Goal: Task Accomplishment & Management: Manage account settings

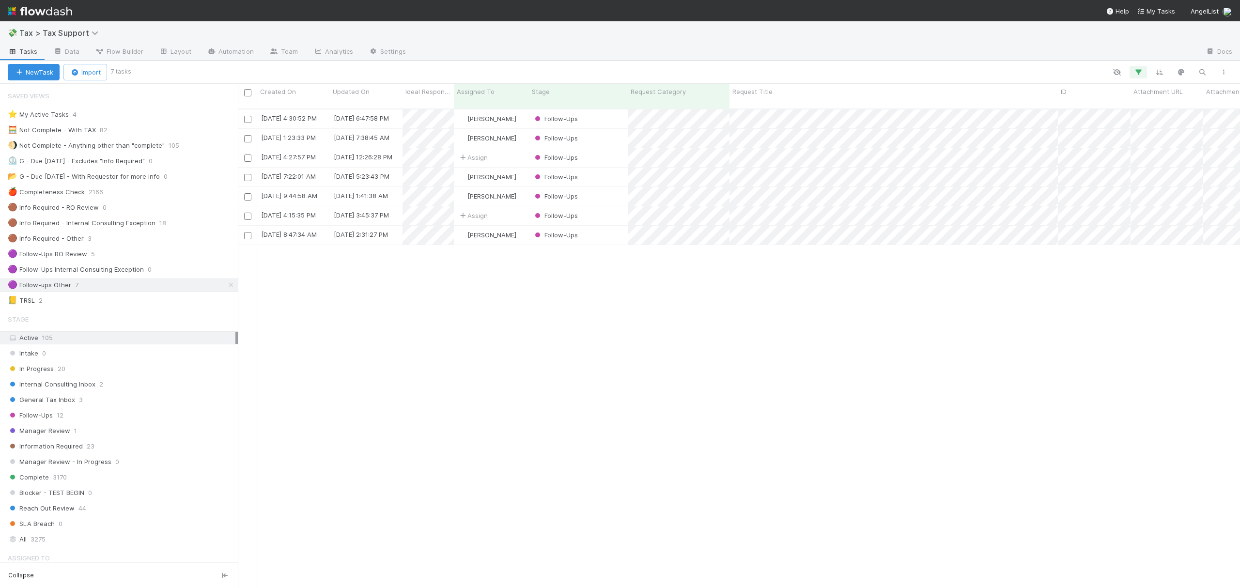
scroll to position [477, 993]
click at [226, 287] on icon at bounding box center [231, 285] width 10 height 6
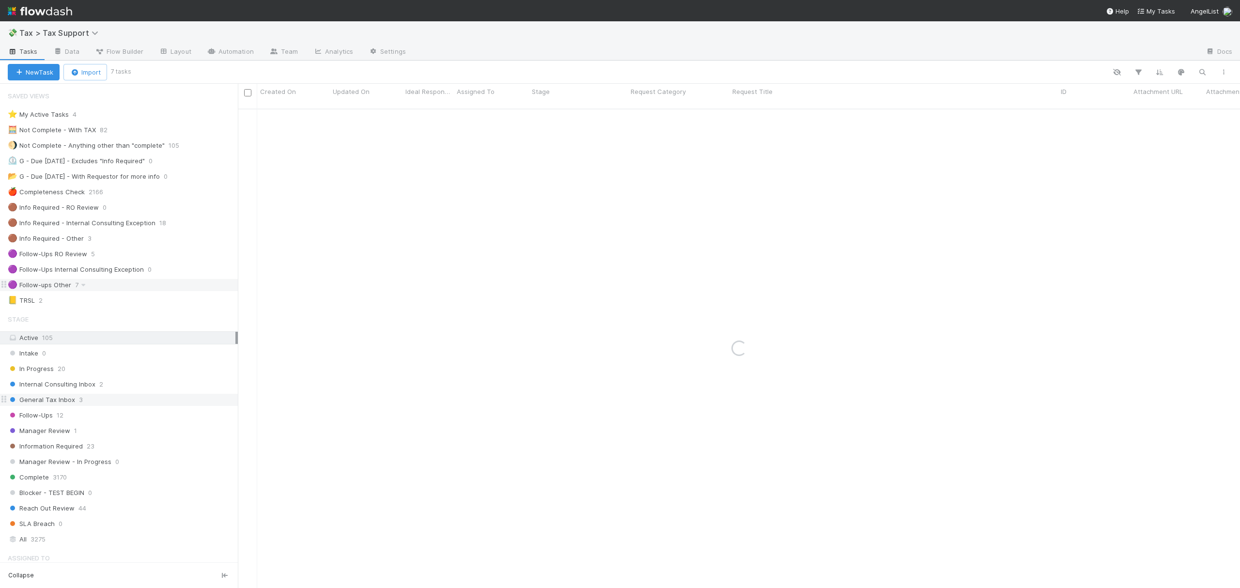
click at [132, 406] on div "General Tax Inbox 3" at bounding box center [123, 400] width 230 height 12
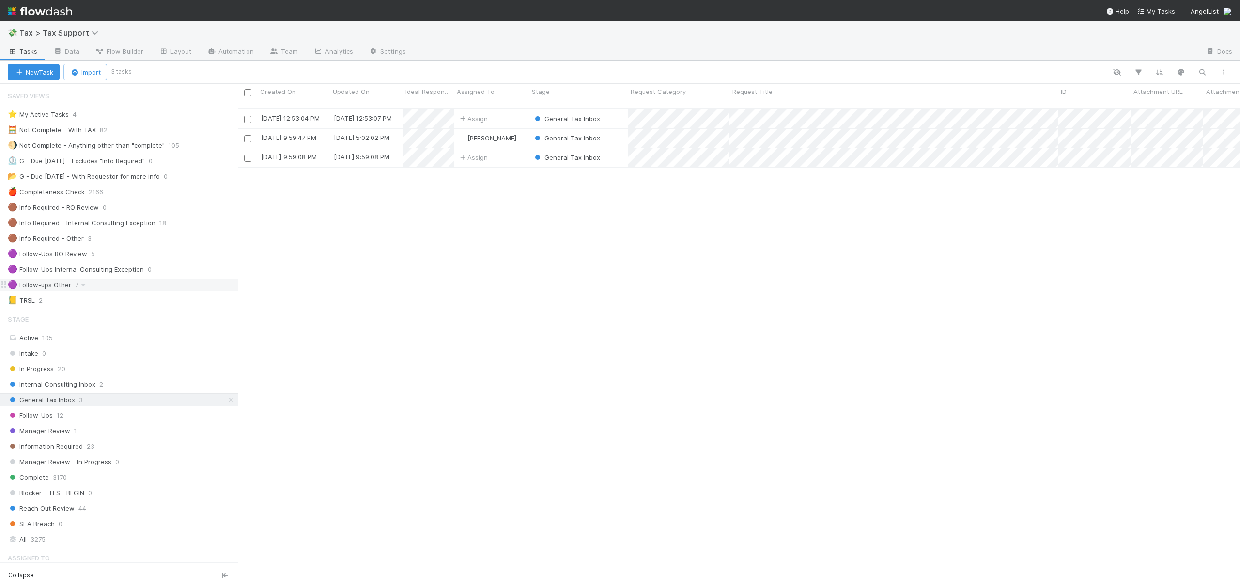
scroll to position [477, 993]
click at [121, 282] on div "🟣 Follow-ups Other 7" at bounding box center [119, 285] width 238 height 13
click at [226, 403] on icon at bounding box center [231, 400] width 10 height 6
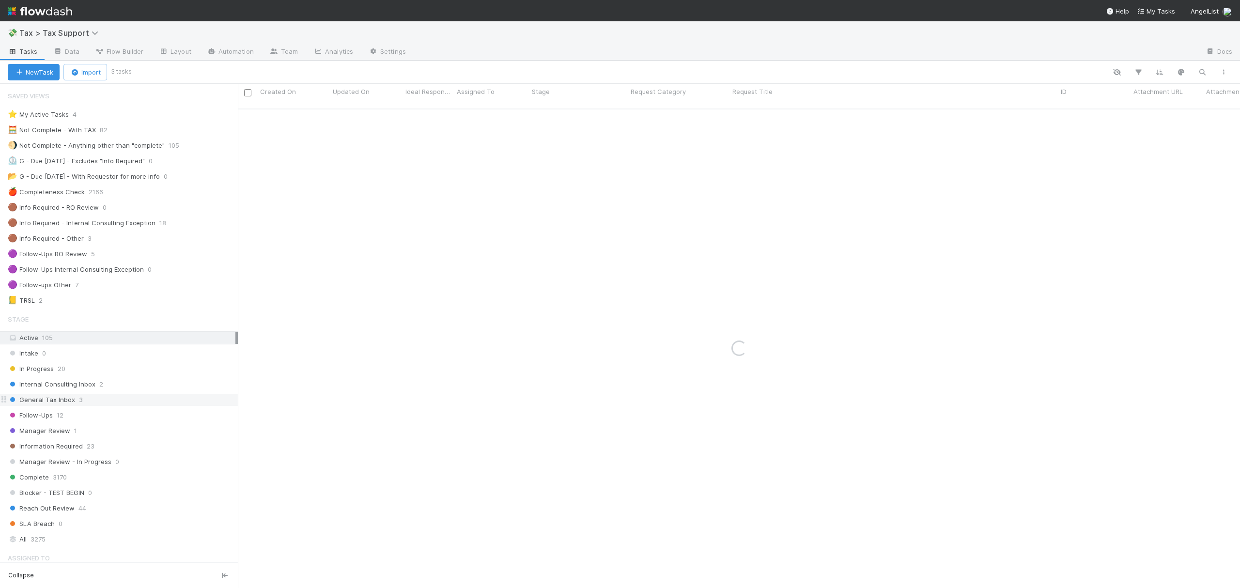
click at [132, 291] on div "🟣 Follow-ups Other 7" at bounding box center [123, 285] width 230 height 12
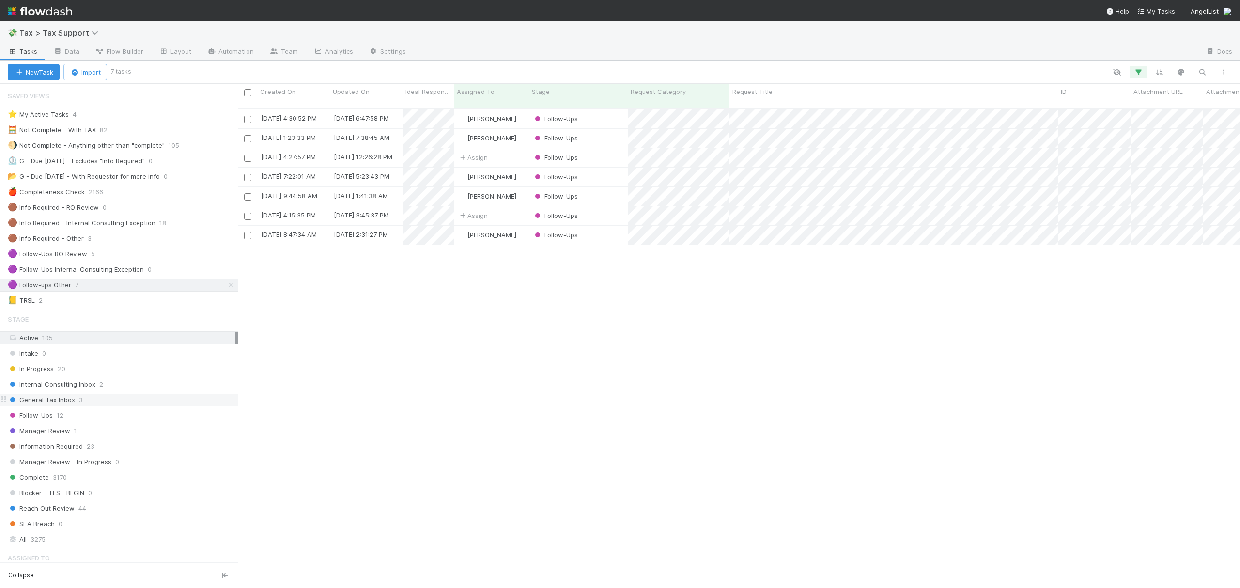
scroll to position [477, 993]
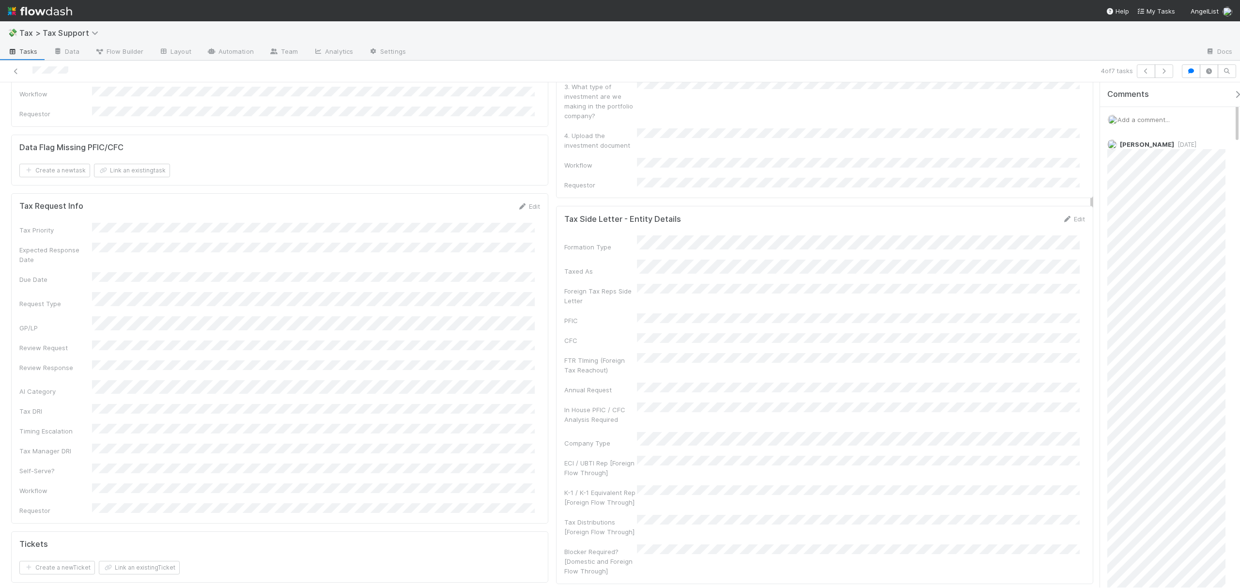
scroll to position [945, 0]
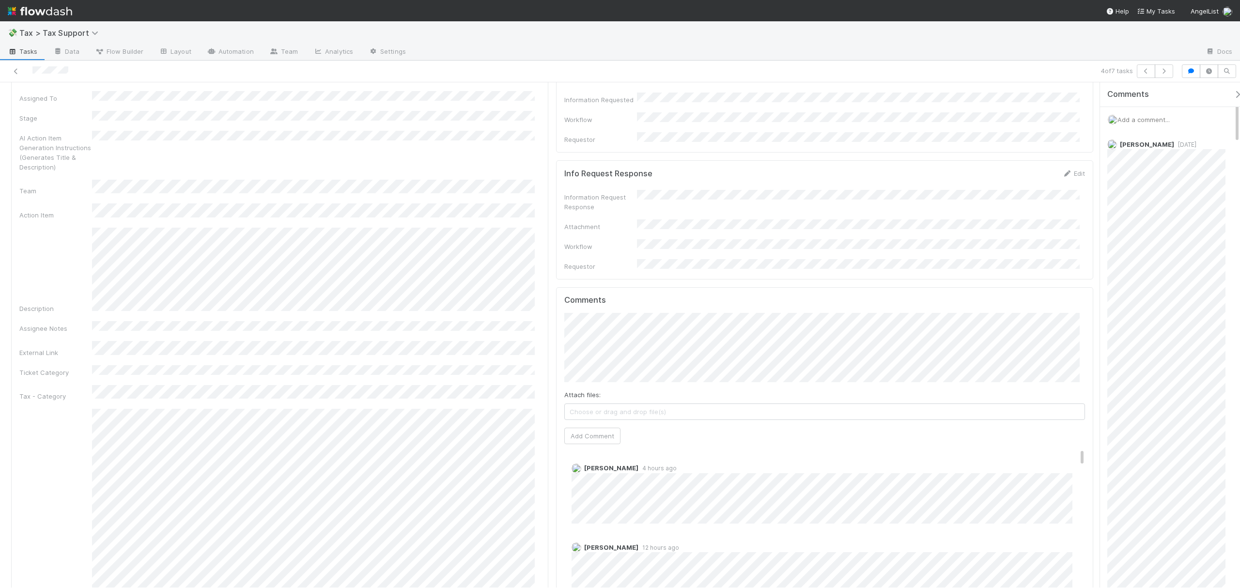
drag, startPoint x: 1091, startPoint y: 126, endPoint x: 1093, endPoint y: 243, distance: 117.3
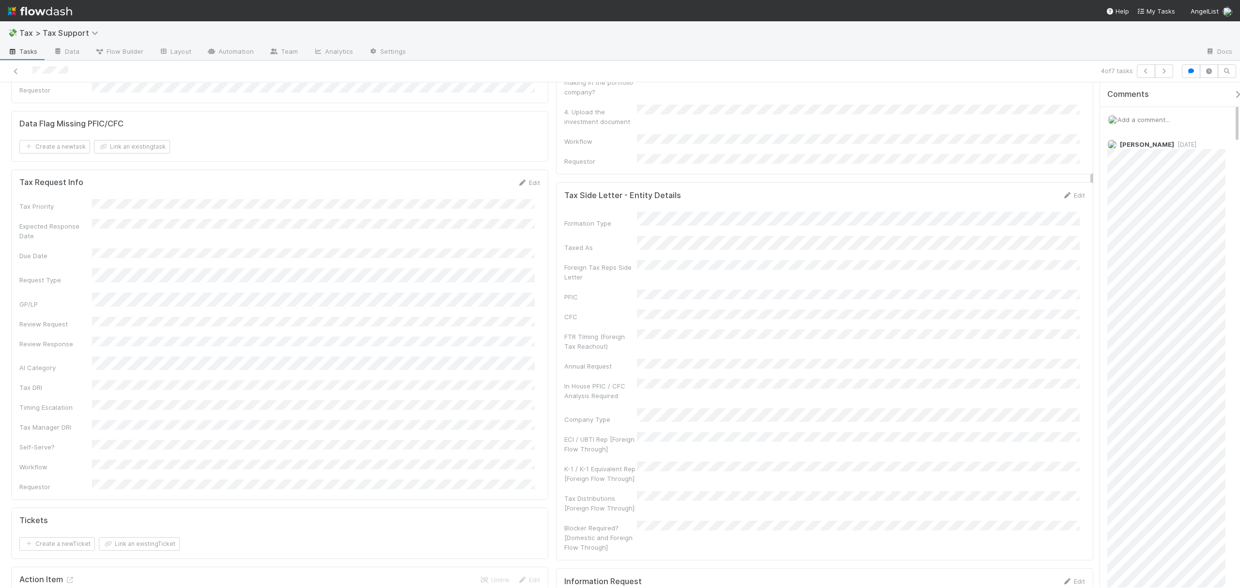
scroll to position [0, 0]
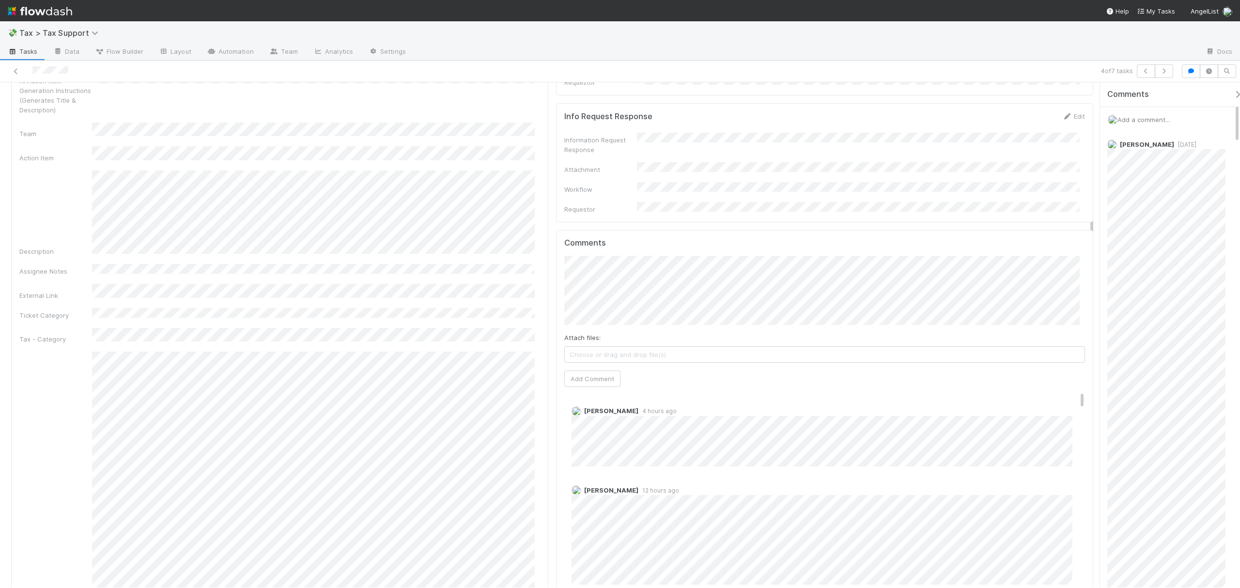
drag, startPoint x: 1091, startPoint y: 161, endPoint x: 1093, endPoint y: 236, distance: 75.1
click at [793, 216] on button "Tarina Touret" at bounding box center [800, 213] width 73 height 14
click at [582, 363] on button "Add Comment" at bounding box center [592, 371] width 56 height 16
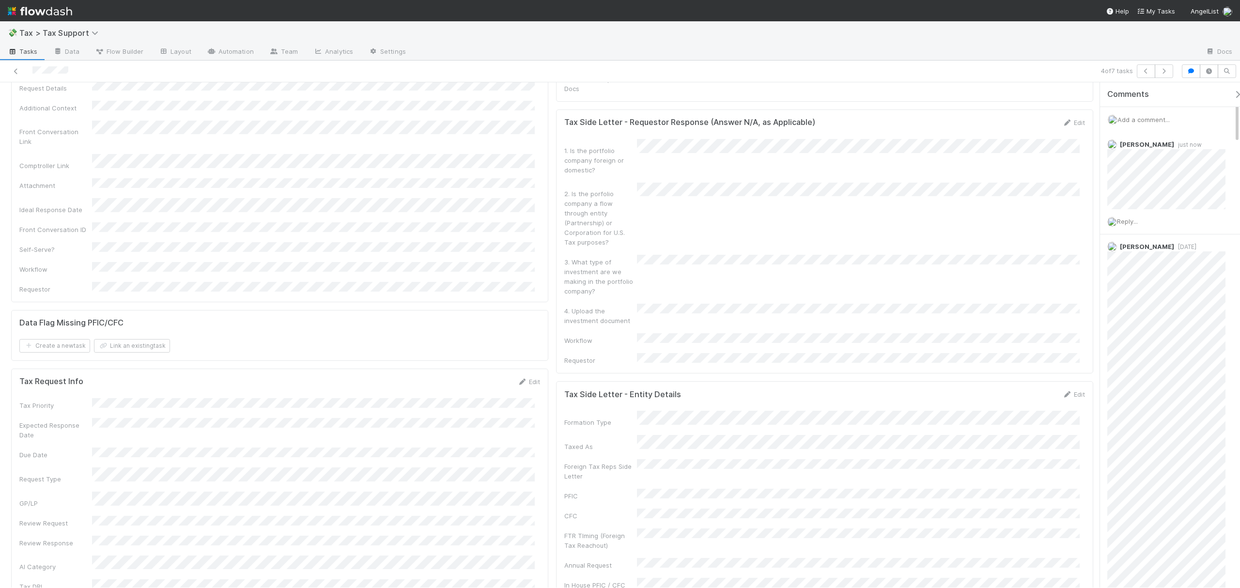
scroll to position [0, 0]
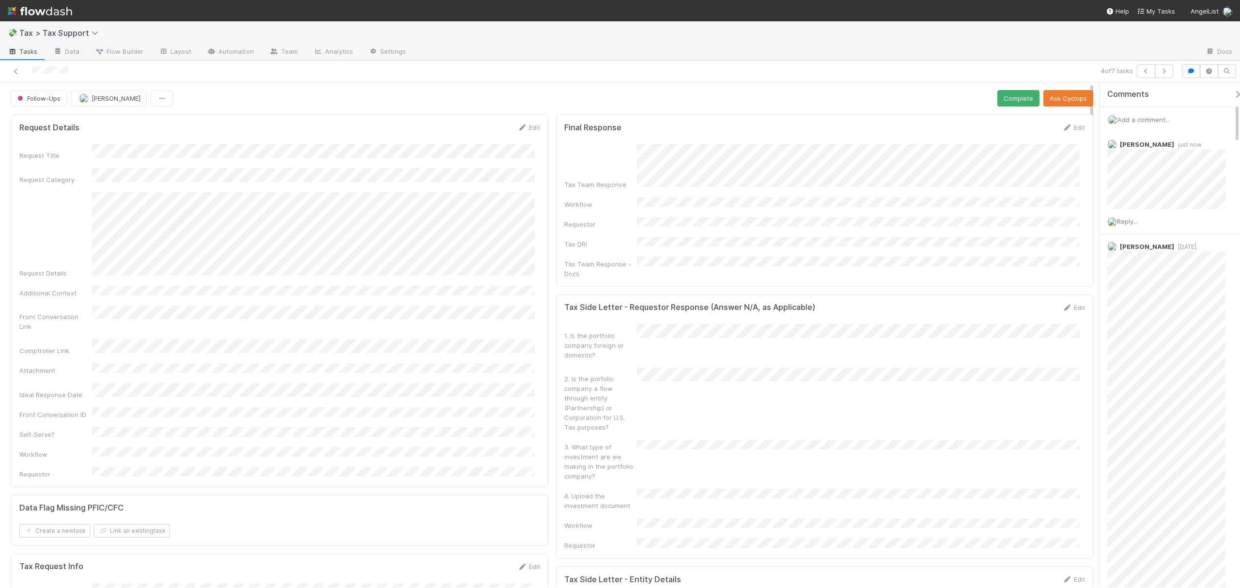
drag, startPoint x: 1092, startPoint y: 265, endPoint x: 1088, endPoint y: 110, distance: 154.1
click at [1006, 96] on button "Complete" at bounding box center [1019, 98] width 42 height 16
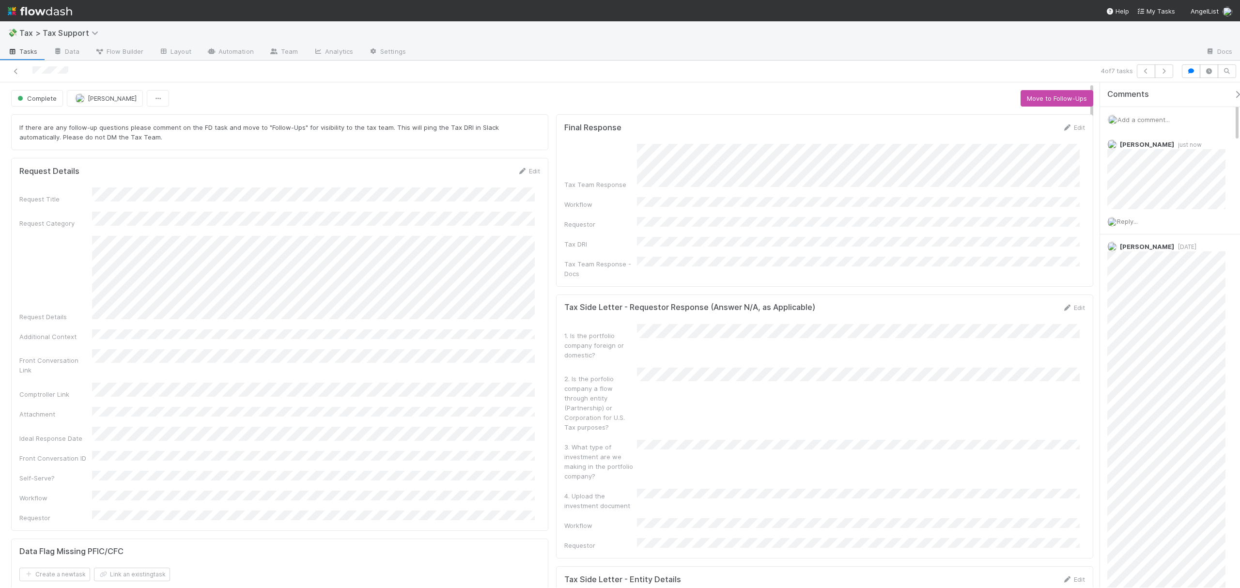
click at [16, 78] on div at bounding box center [298, 71] width 589 height 14
click at [17, 73] on icon at bounding box center [16, 71] width 10 height 6
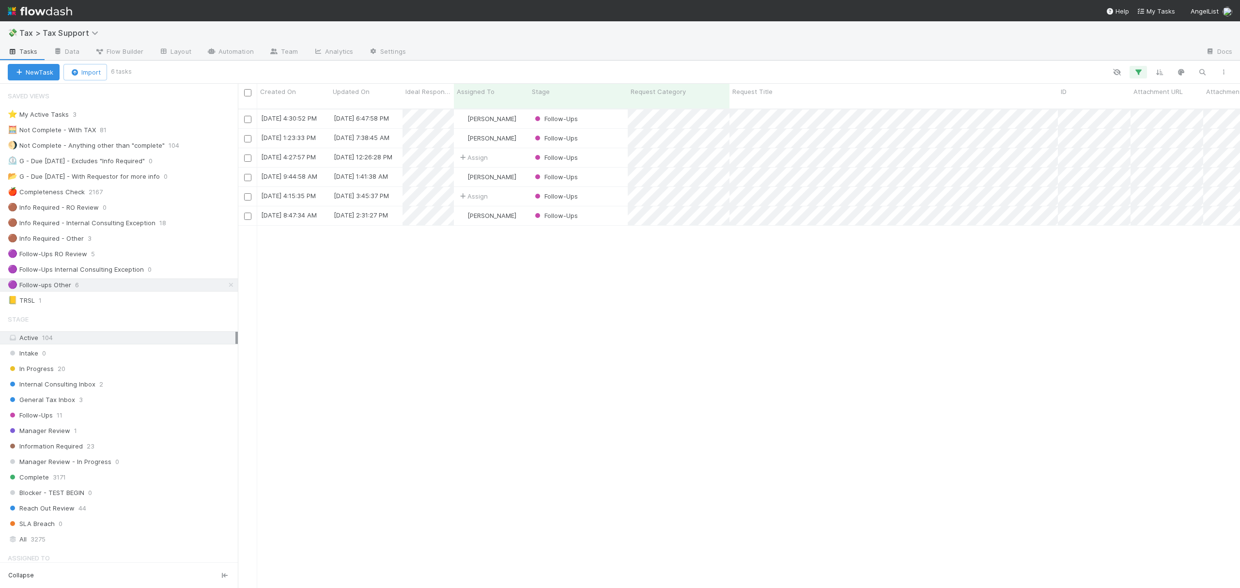
scroll to position [477, 993]
click at [226, 288] on icon at bounding box center [231, 285] width 10 height 6
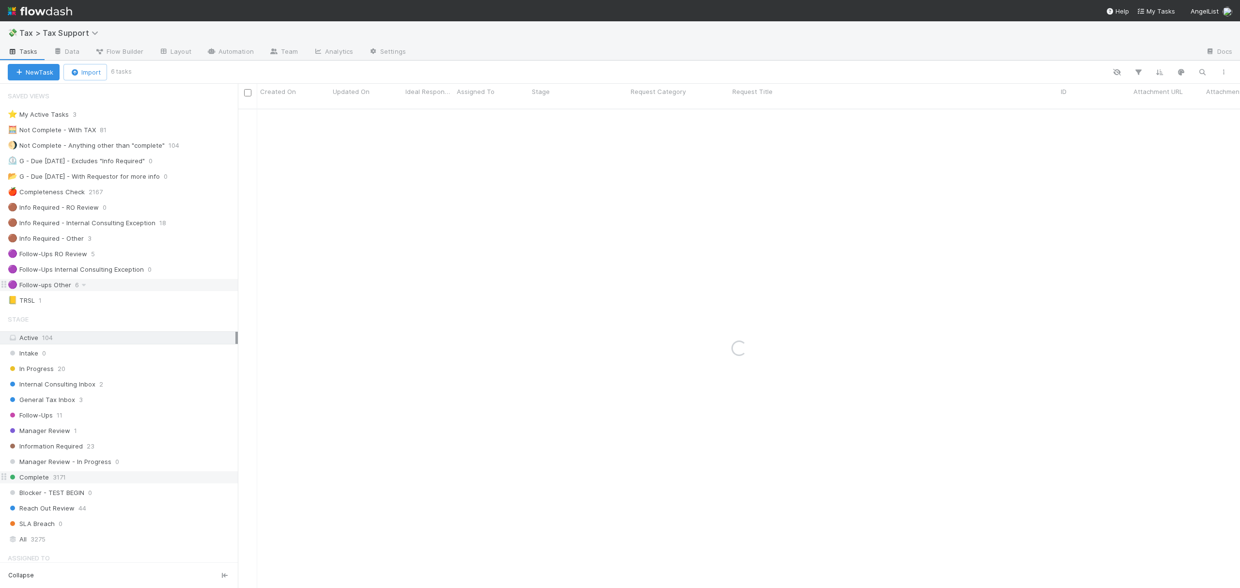
click at [70, 483] on div "Complete 3171" at bounding box center [123, 477] width 230 height 12
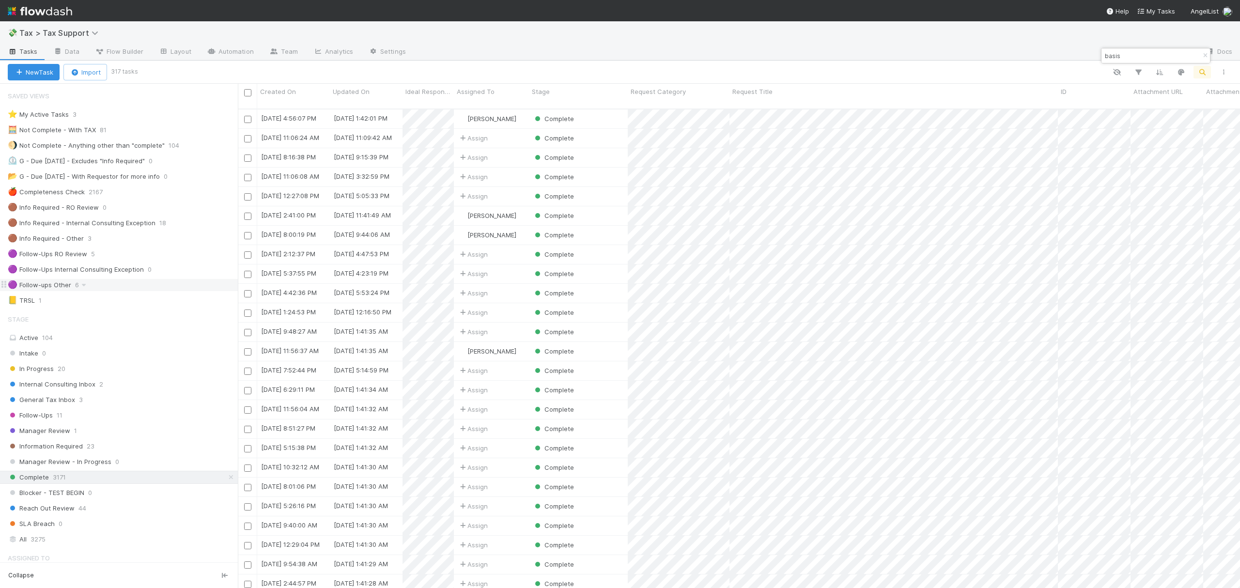
scroll to position [477, 993]
type input "basis"
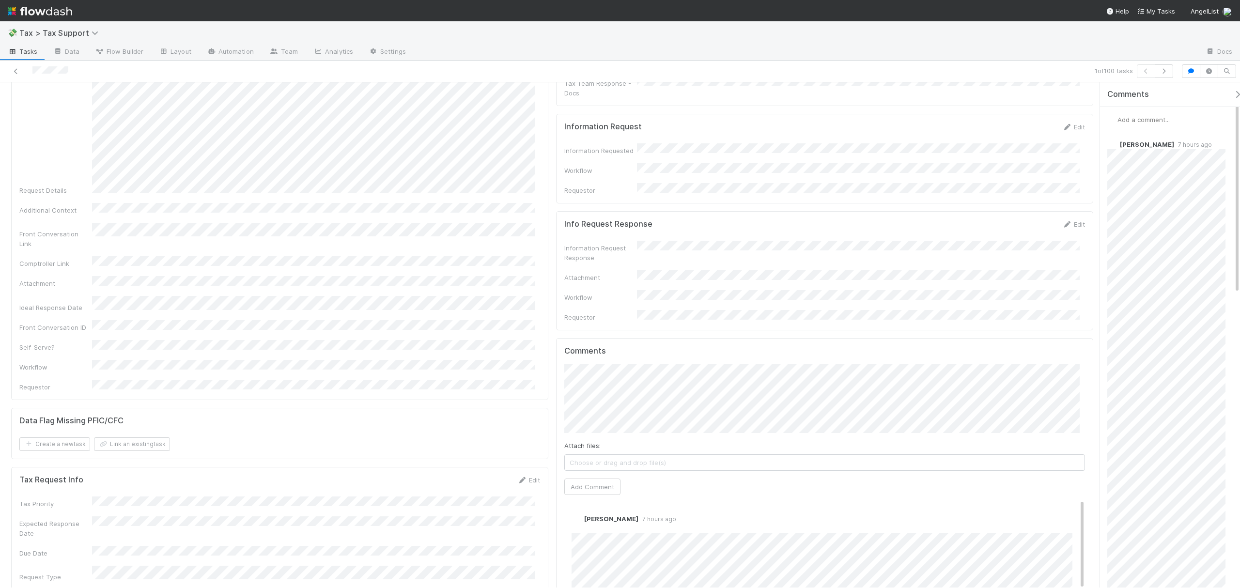
scroll to position [436, 0]
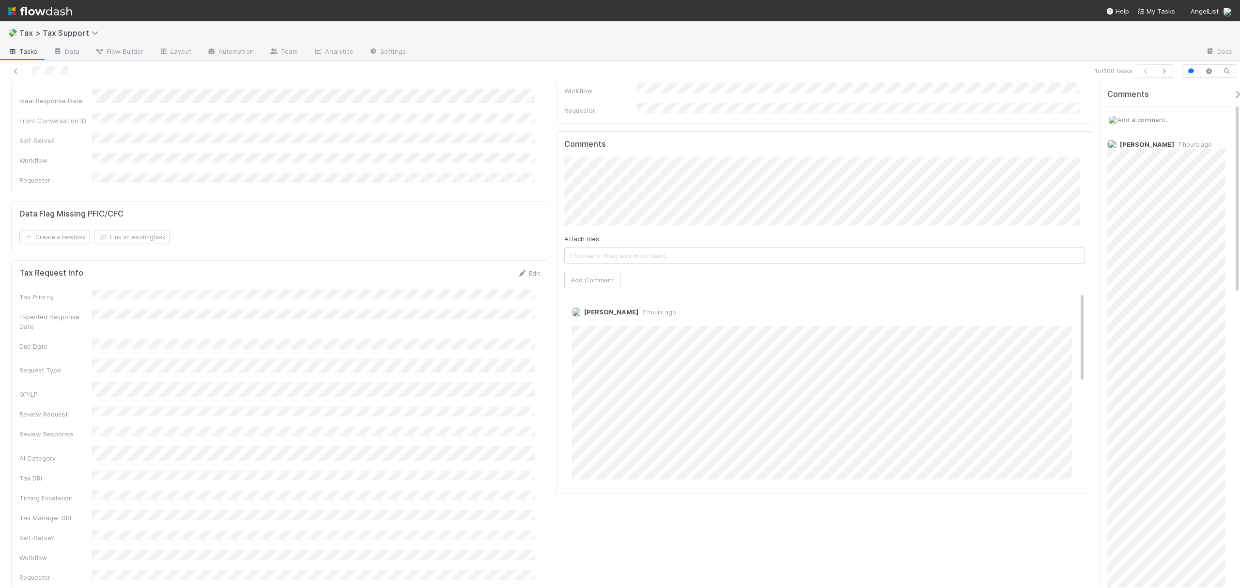
drag, startPoint x: 1091, startPoint y: 123, endPoint x: 1097, endPoint y: 180, distance: 57.4
click at [1097, 180] on div "Complete Fareeha Naim Move to Follow-Ups If there are any follow-up questions p…" at bounding box center [620, 334] width 1240 height 505
drag, startPoint x: 1073, startPoint y: 285, endPoint x: 1078, endPoint y: 376, distance: 91.2
click at [1078, 376] on div "Comments Attach files: Choose or drag and drop file(s) Add Comment Fareeha Naim…" at bounding box center [824, 312] width 537 height 363
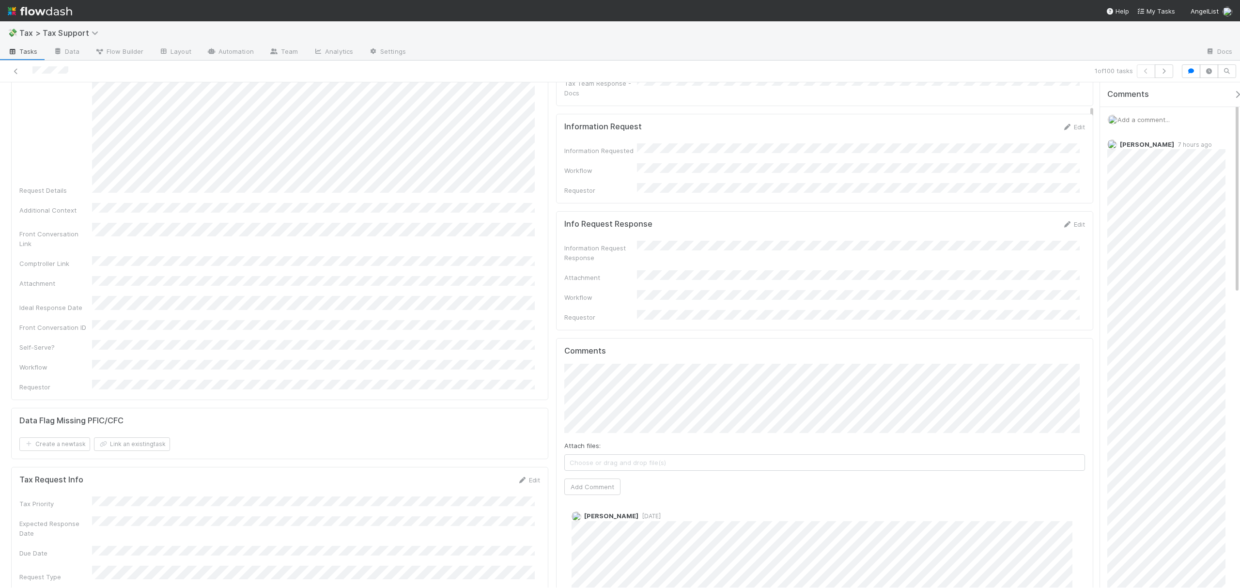
scroll to position [0, 0]
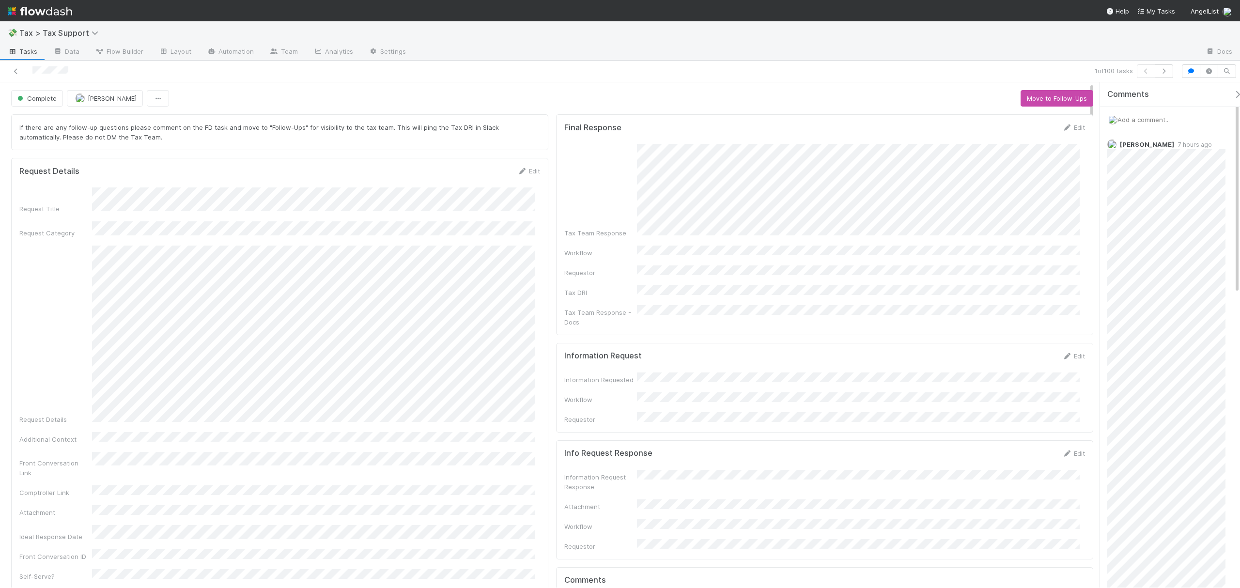
drag, startPoint x: 1092, startPoint y: 192, endPoint x: 1054, endPoint y: 114, distance: 86.2
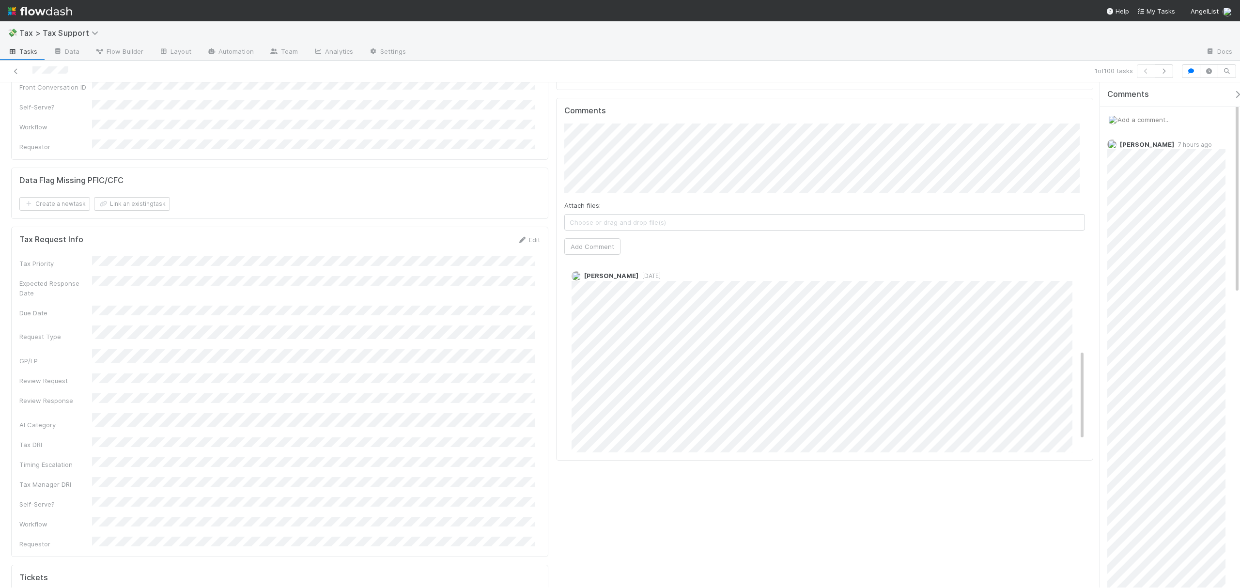
scroll to position [458, 0]
drag, startPoint x: 1091, startPoint y: 127, endPoint x: 1095, endPoint y: 187, distance: 60.2
click at [1095, 187] on div "Complete Fareeha Naim Move to Follow-Ups If there are any follow-up questions p…" at bounding box center [620, 334] width 1240 height 505
drag, startPoint x: 1074, startPoint y: 378, endPoint x: 1055, endPoint y: 274, distance: 106.3
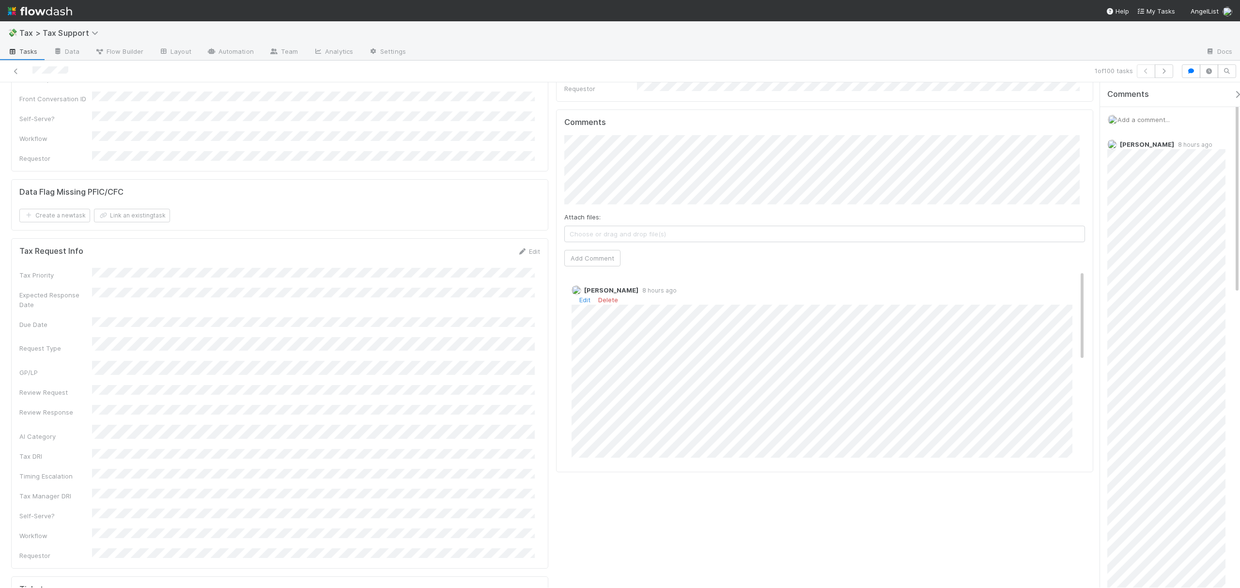
click at [1055, 274] on div "Fareeha Naim 8 hours ago Edit Delete Nadia Koritareva 1 day ago" at bounding box center [829, 477] width 530 height 414
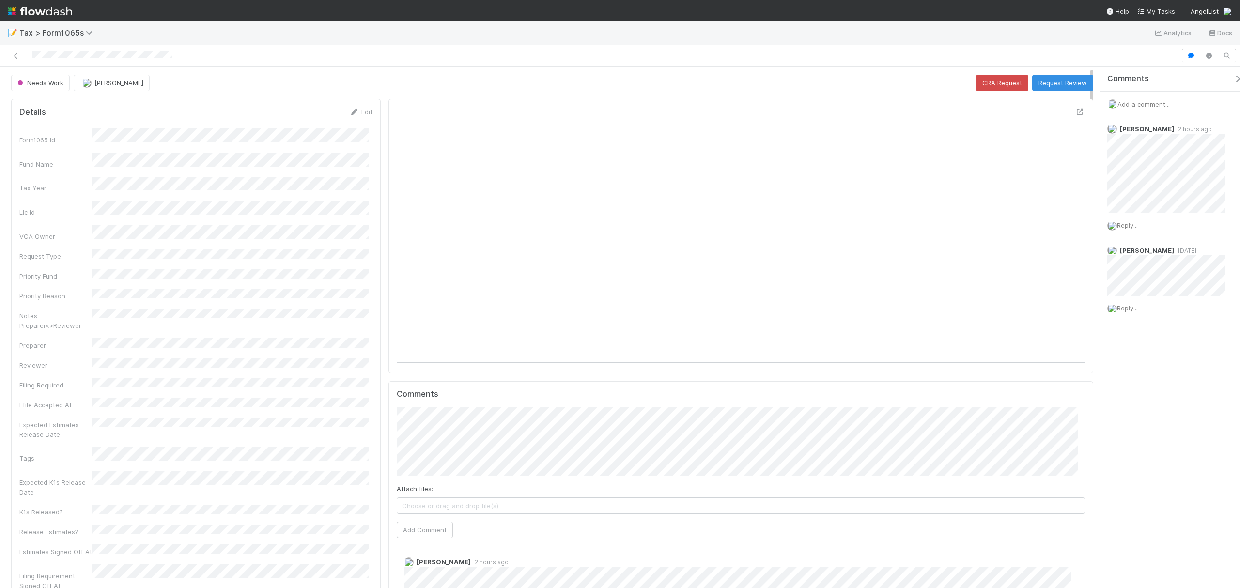
scroll to position [187, 340]
click at [1076, 113] on icon at bounding box center [1081, 112] width 10 height 6
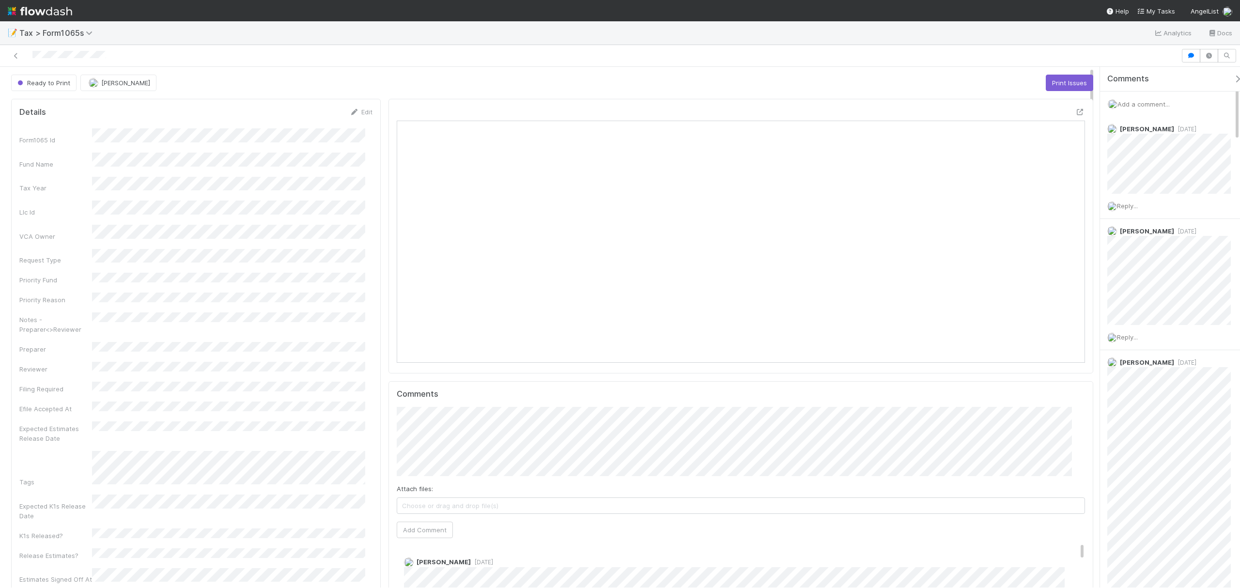
scroll to position [10, 10]
click at [1076, 113] on icon at bounding box center [1081, 112] width 10 height 6
click at [1076, 115] on icon at bounding box center [1081, 112] width 10 height 6
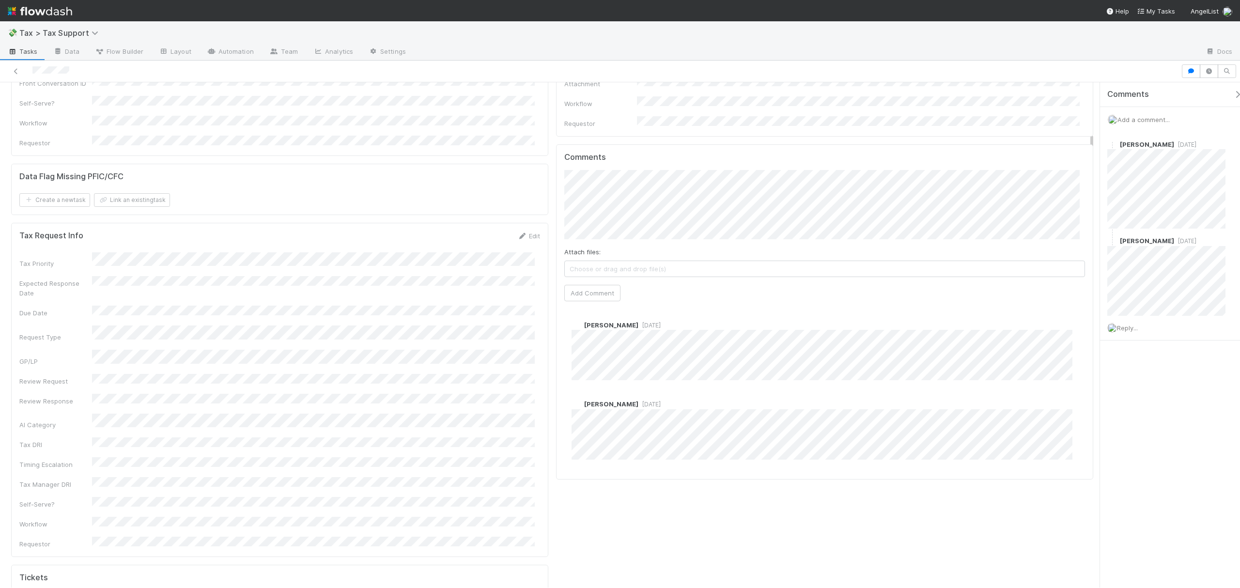
scroll to position [646, 0]
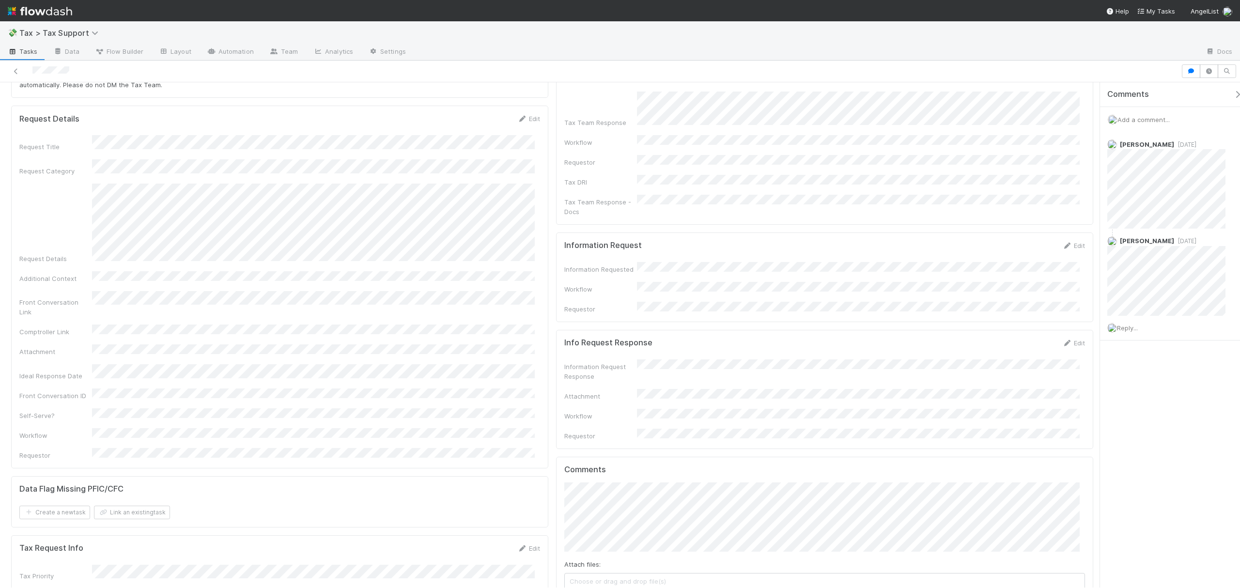
scroll to position [0, 0]
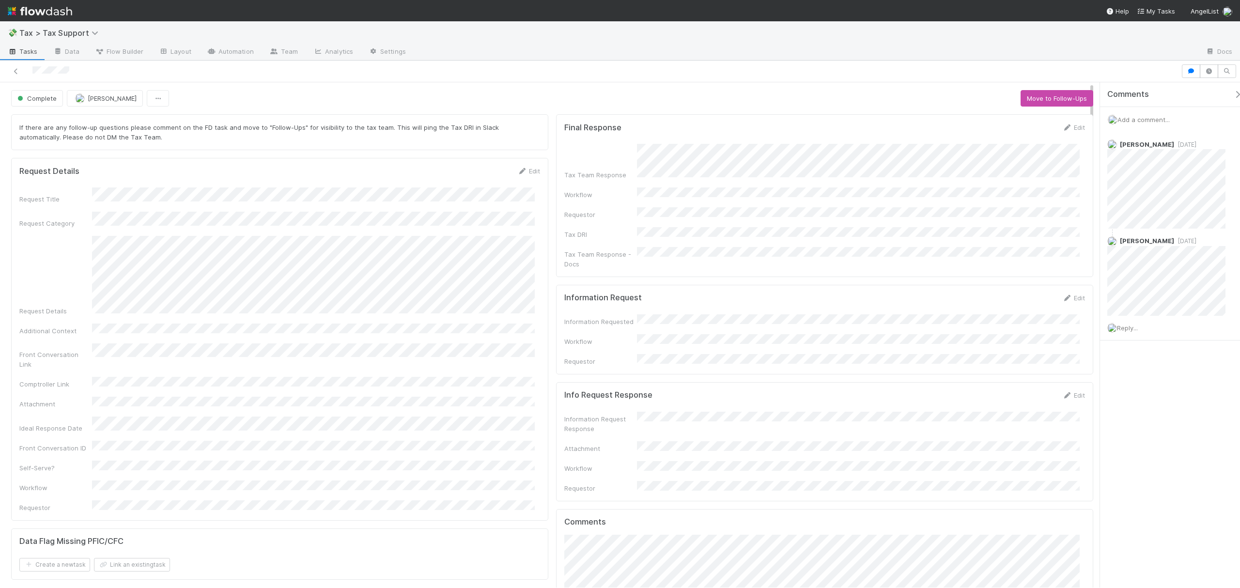
drag, startPoint x: 1091, startPoint y: 223, endPoint x: 1091, endPoint y: 104, distance: 119.7
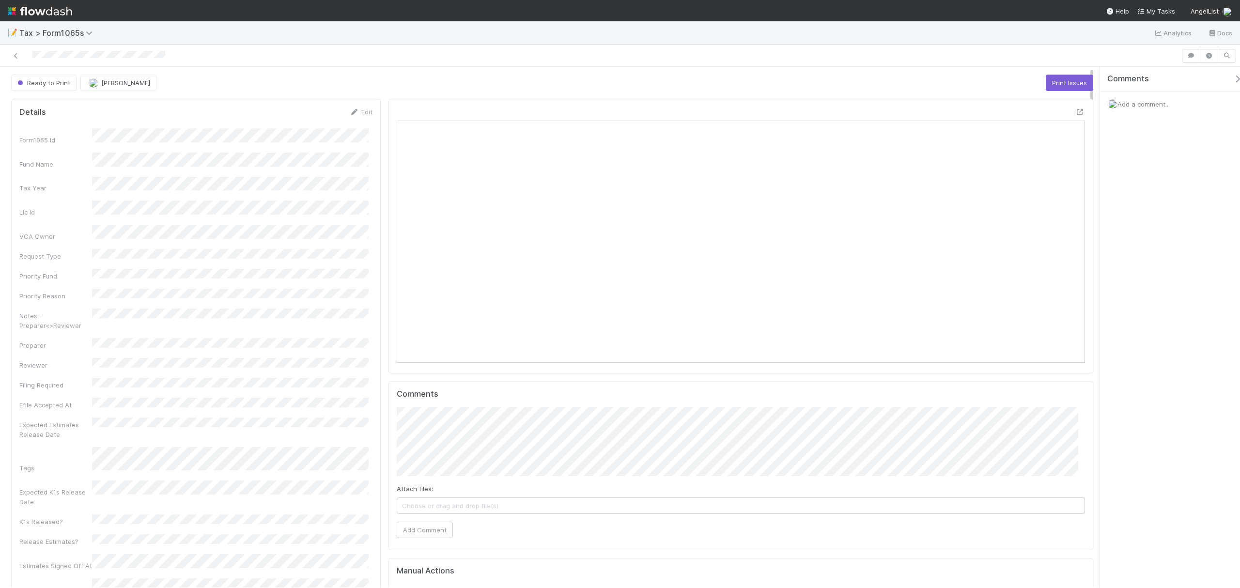
scroll to position [187, 671]
